Goal: Information Seeking & Learning: Find specific fact

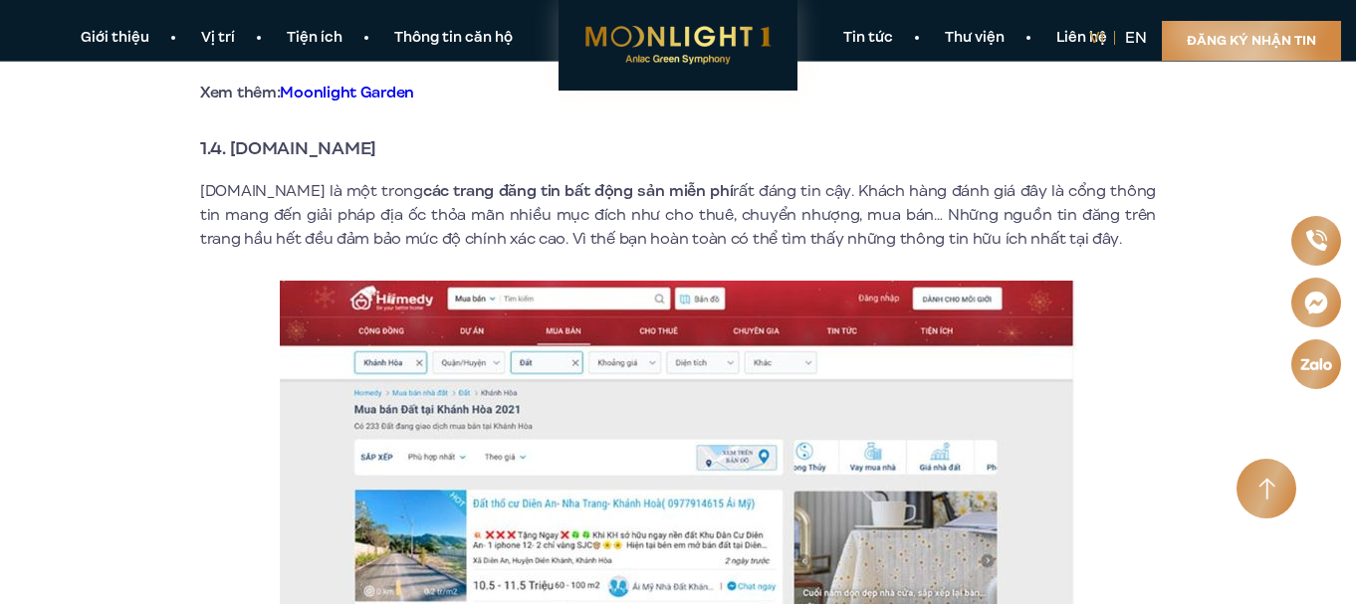
scroll to position [2987, 0]
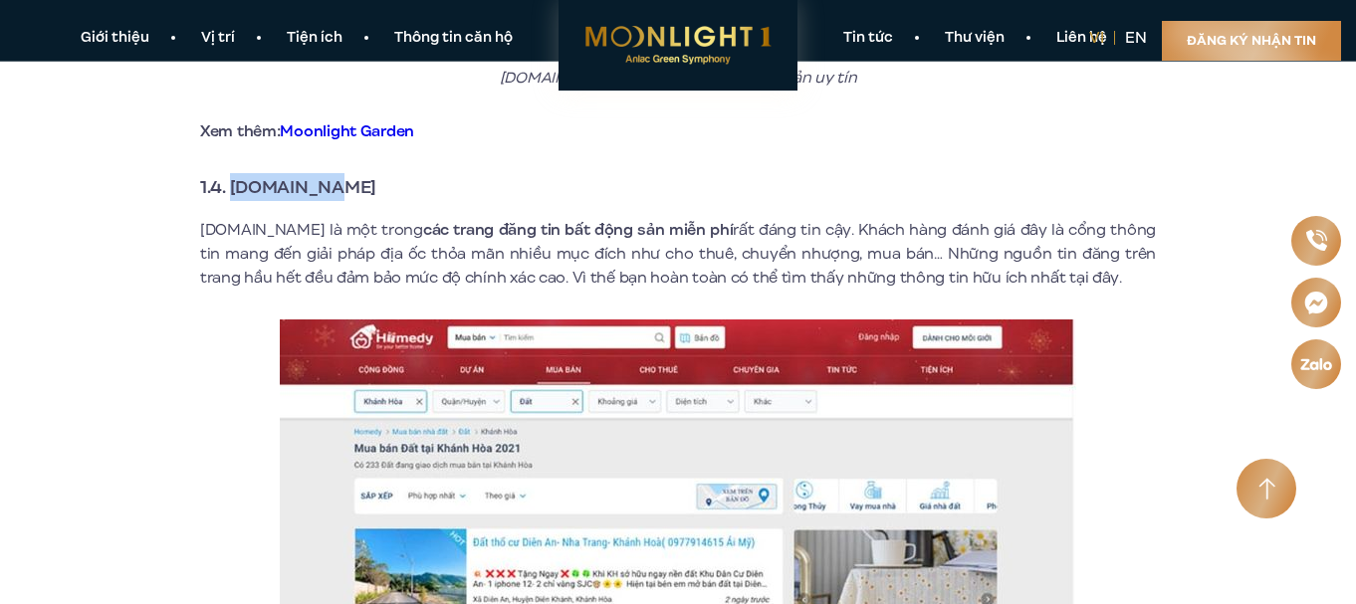
drag, startPoint x: 235, startPoint y: 167, endPoint x: 371, endPoint y: 163, distance: 136.5
click at [371, 173] on h3 "1.4. [DOMAIN_NAME]" at bounding box center [678, 187] width 956 height 28
copy strong "[DOMAIN_NAME]"
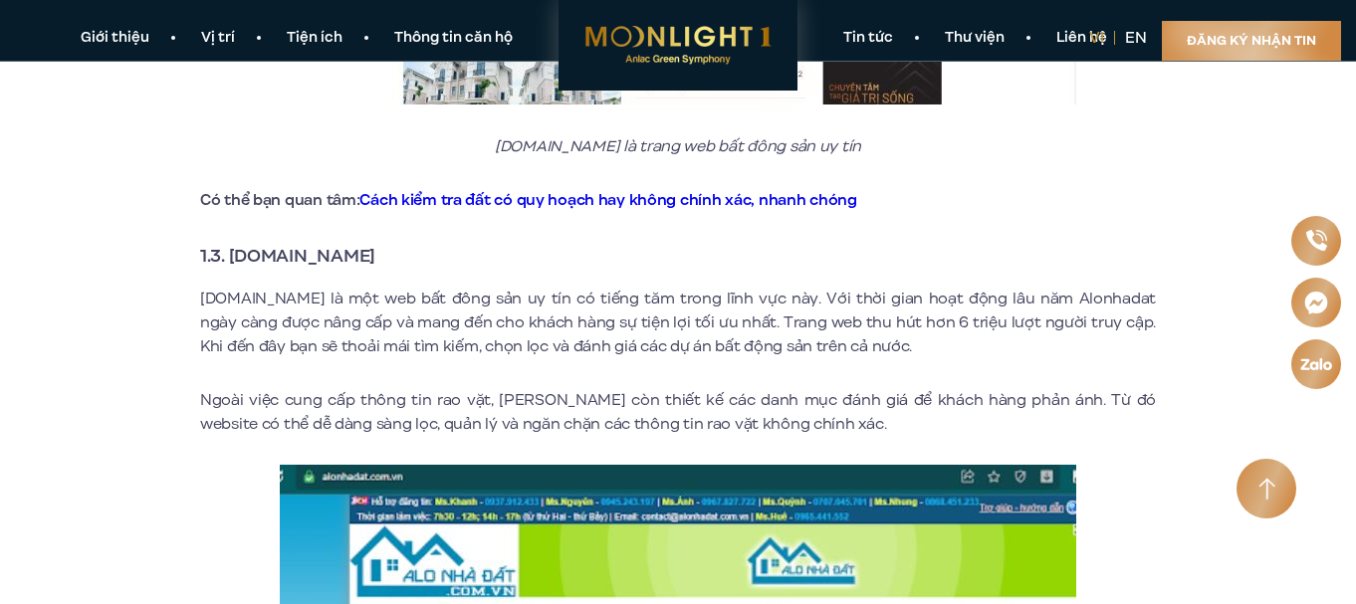
scroll to position [1991, 0]
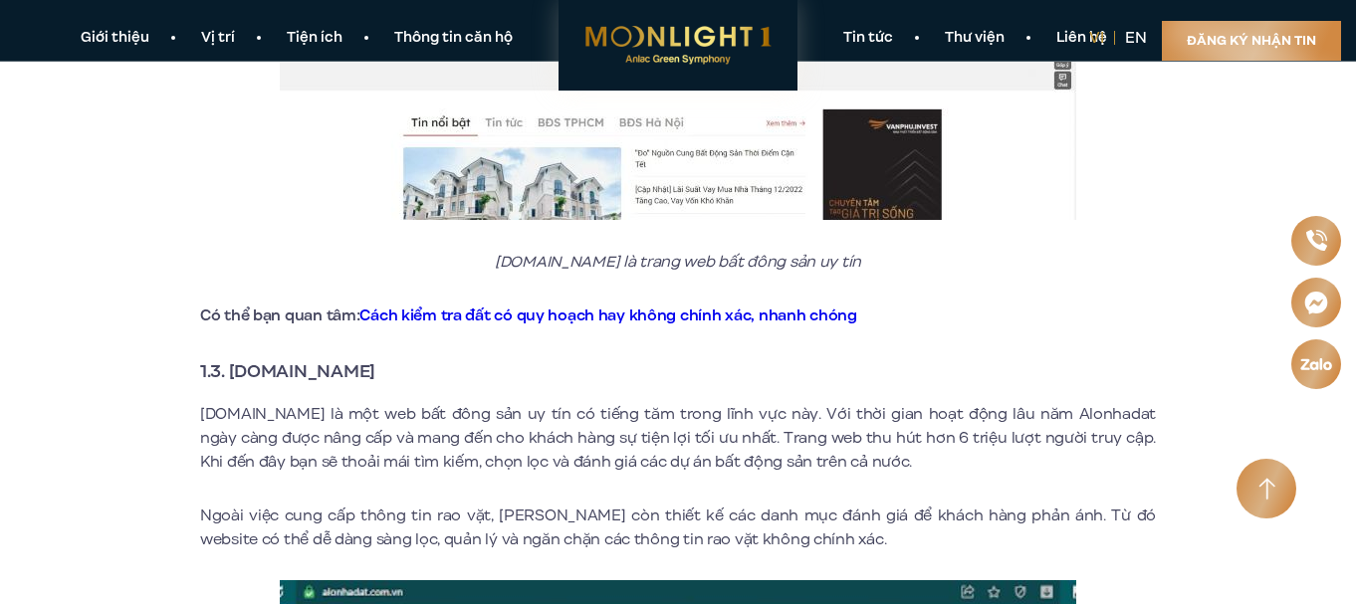
drag, startPoint x: 411, startPoint y: 349, endPoint x: 231, endPoint y: 349, distance: 180.2
click at [231, 357] on h3 "1.3. [DOMAIN_NAME]" at bounding box center [678, 371] width 956 height 28
copy strong "[DOMAIN_NAME]"
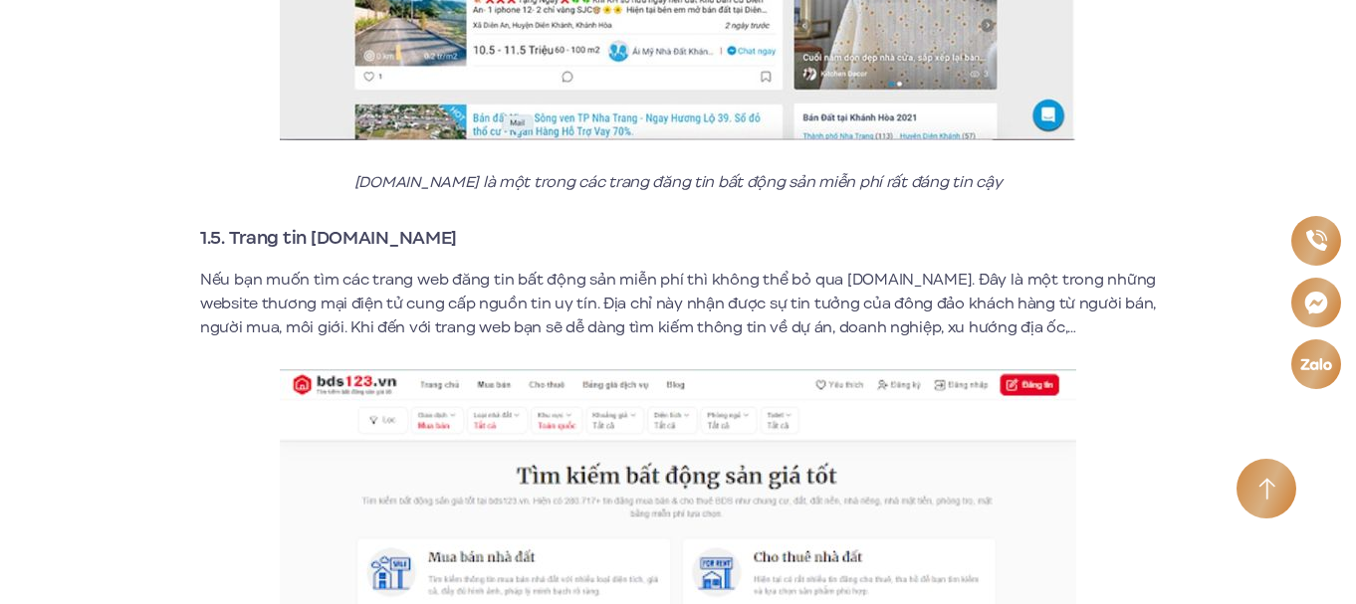
scroll to position [3584, 0]
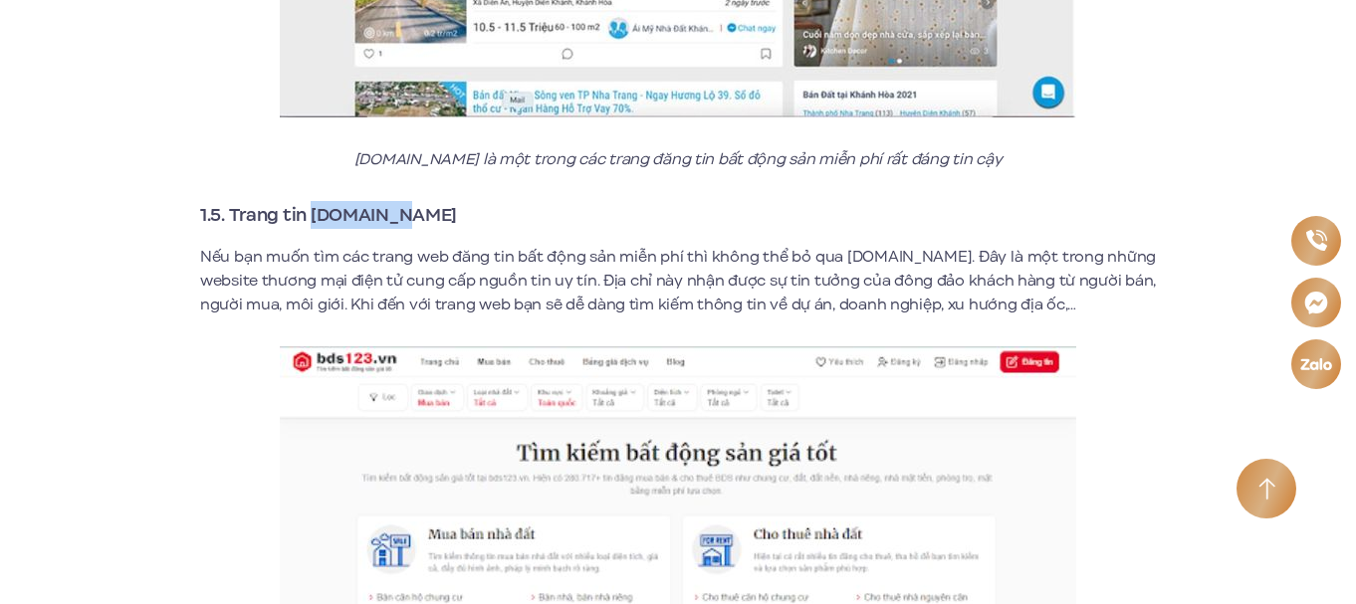
drag, startPoint x: 411, startPoint y: 186, endPoint x: 312, endPoint y: 196, distance: 100.1
click at [312, 201] on h3 "1.5. Trang tin [DOMAIN_NAME]" at bounding box center [678, 215] width 956 height 28
copy strong "[DOMAIN_NAME]"
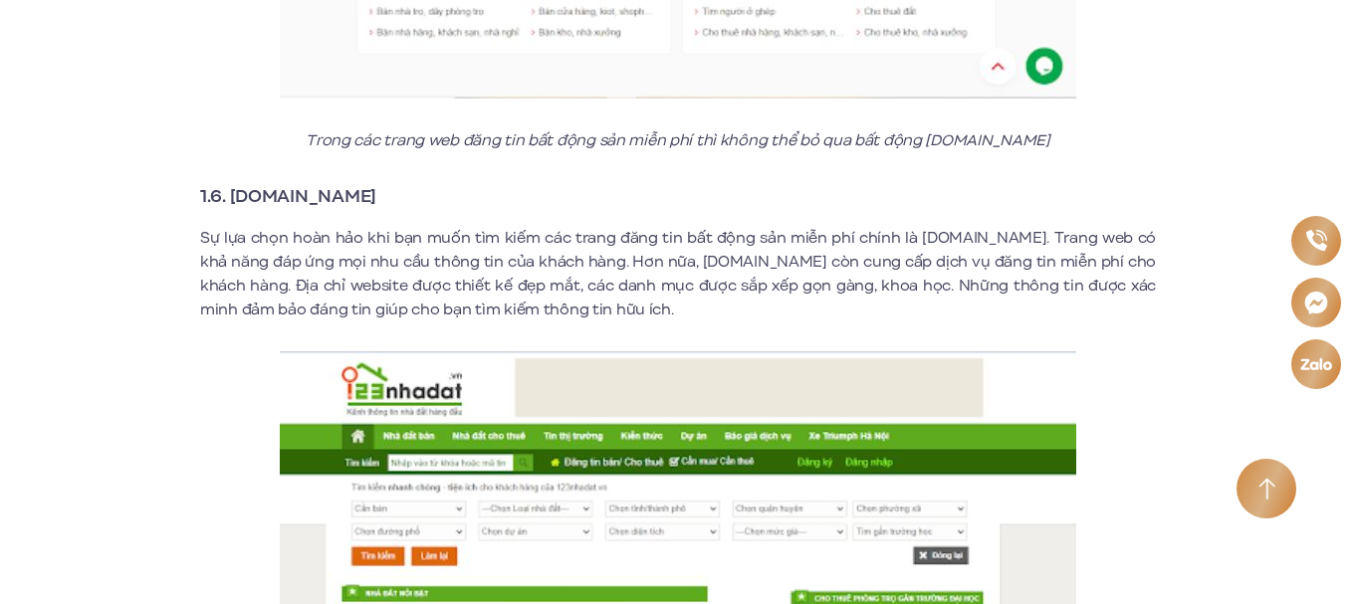
scroll to position [4248, 0]
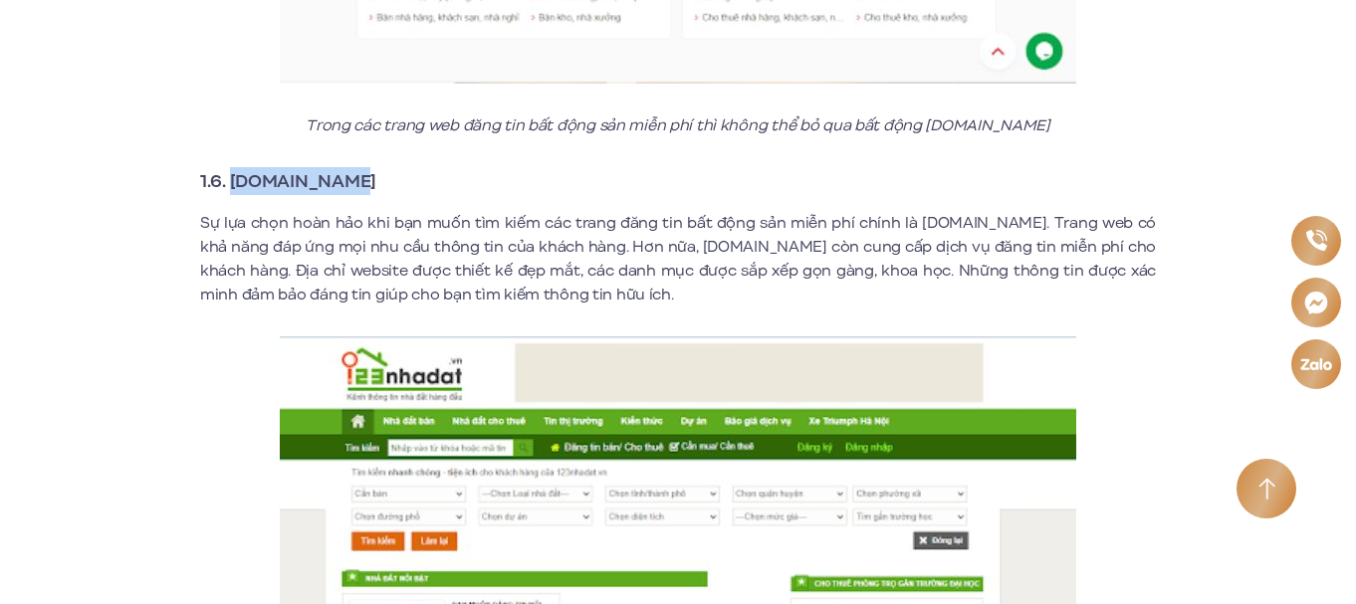
drag, startPoint x: 232, startPoint y: 157, endPoint x: 352, endPoint y: 162, distance: 120.6
click at [352, 167] on h3 "1.6. [DOMAIN_NAME]" at bounding box center [678, 181] width 956 height 28
copy strong "[DOMAIN_NAME]"
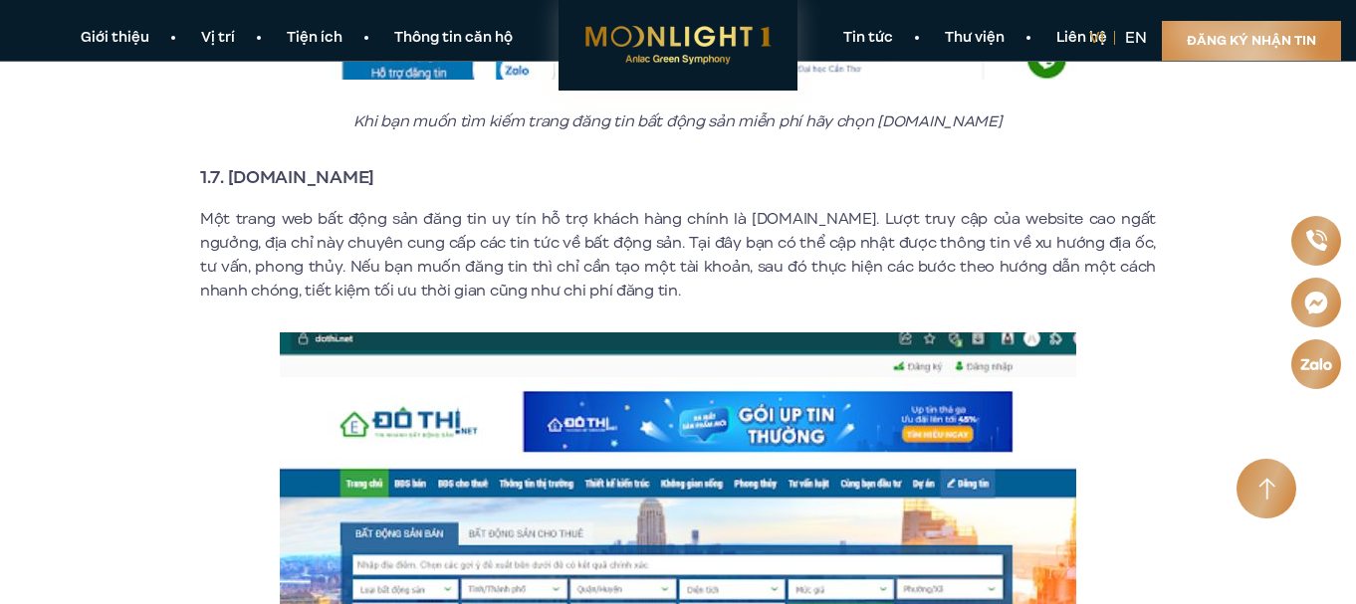
scroll to position [4845, 0]
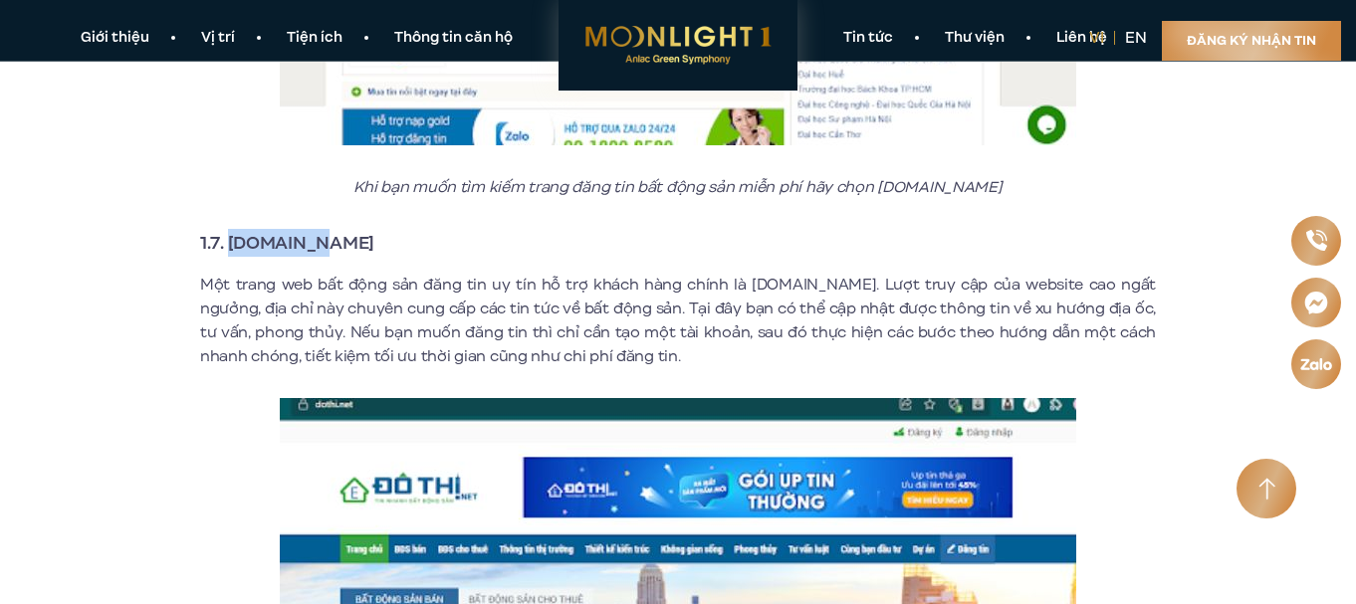
drag, startPoint x: 233, startPoint y: 219, endPoint x: 338, endPoint y: 214, distance: 104.7
click at [338, 229] on h3 "1.7. [DOMAIN_NAME]" at bounding box center [678, 243] width 956 height 28
copy strong "[DOMAIN_NAME]"
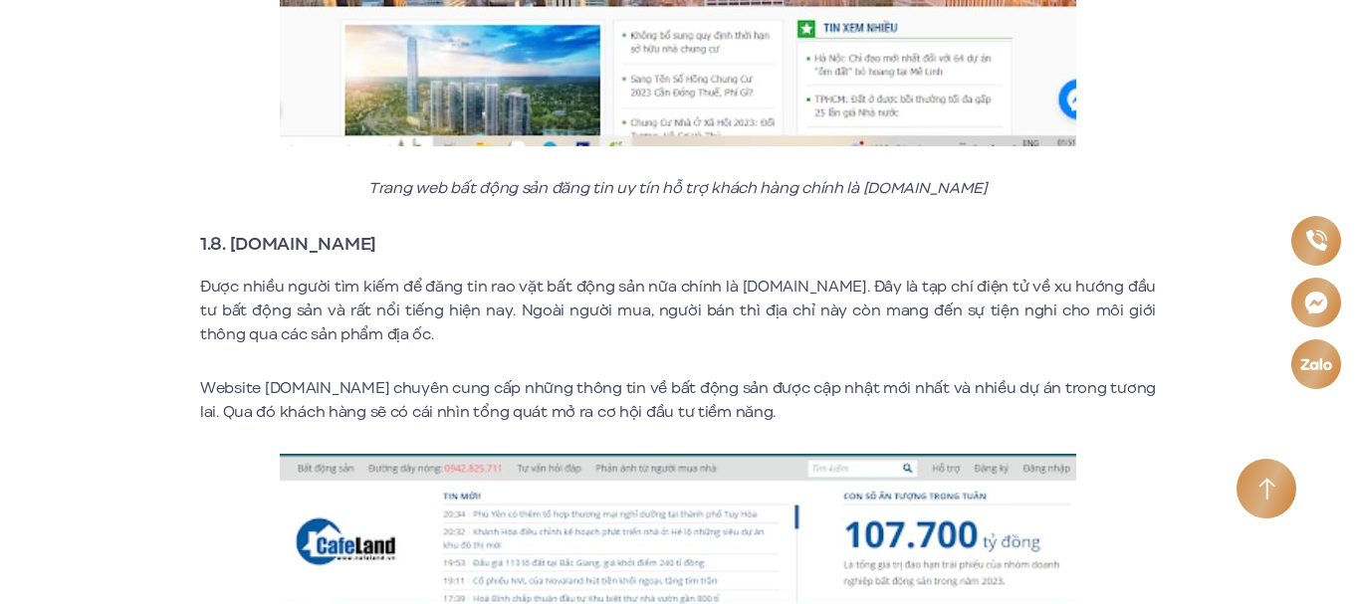
scroll to position [5575, 0]
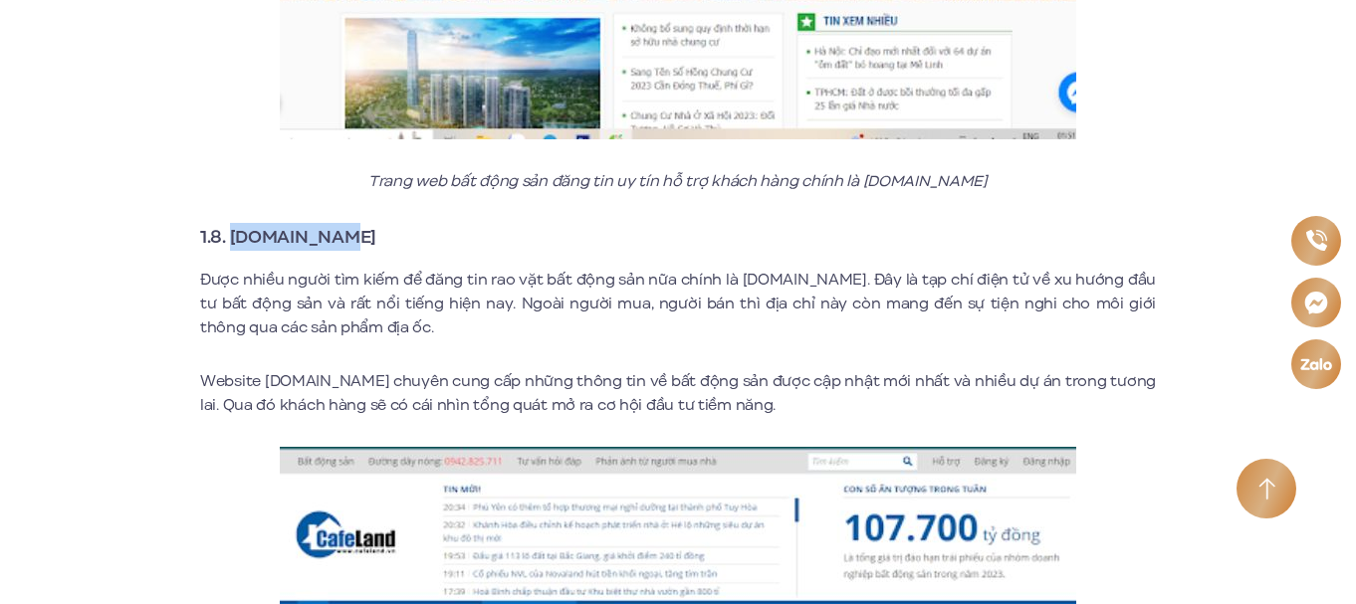
drag, startPoint x: 235, startPoint y: 213, endPoint x: 331, endPoint y: 208, distance: 95.7
click at [331, 224] on strong "1.8. [DOMAIN_NAME]" at bounding box center [288, 237] width 176 height 26
copy strong "[DOMAIN_NAME]"
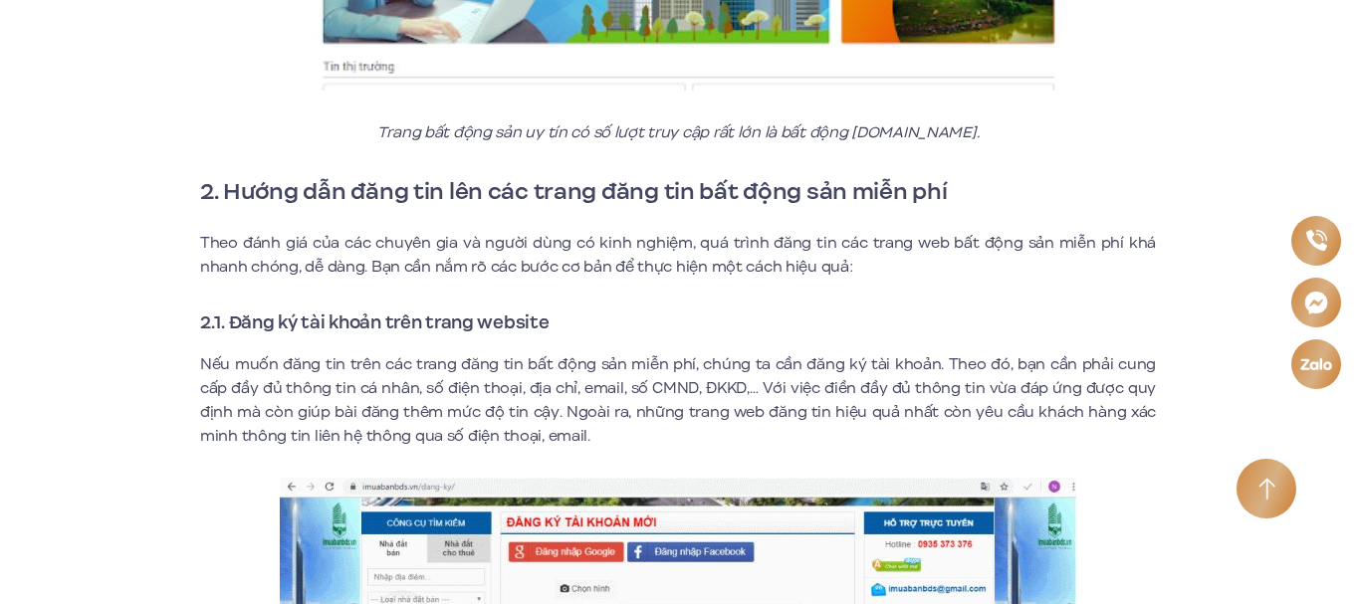
scroll to position [7832, 0]
